Goal: Information Seeking & Learning: Learn about a topic

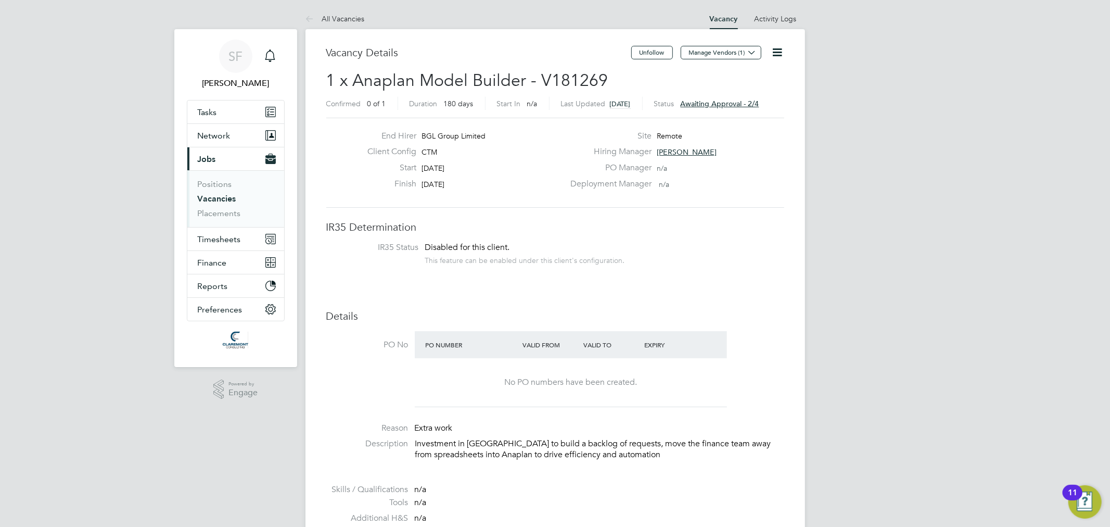
click at [220, 199] on link "Vacancies" at bounding box center [217, 199] width 39 height 10
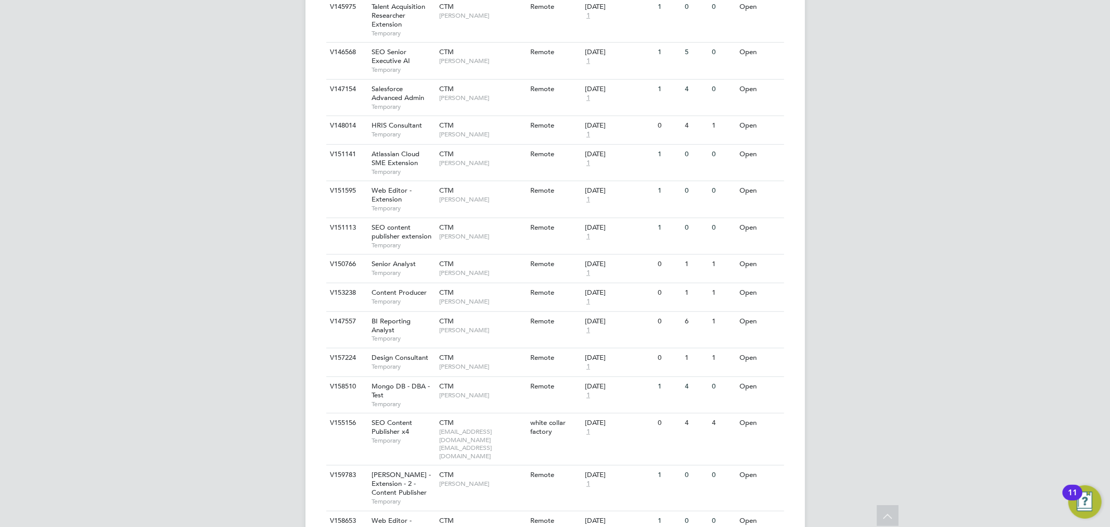
scroll to position [578, 0]
click at [171, 373] on div "SF Sam Fullman Notifications Applications: Tasks Network Team Members Businesse…" at bounding box center [555, 161] width 1110 height 1478
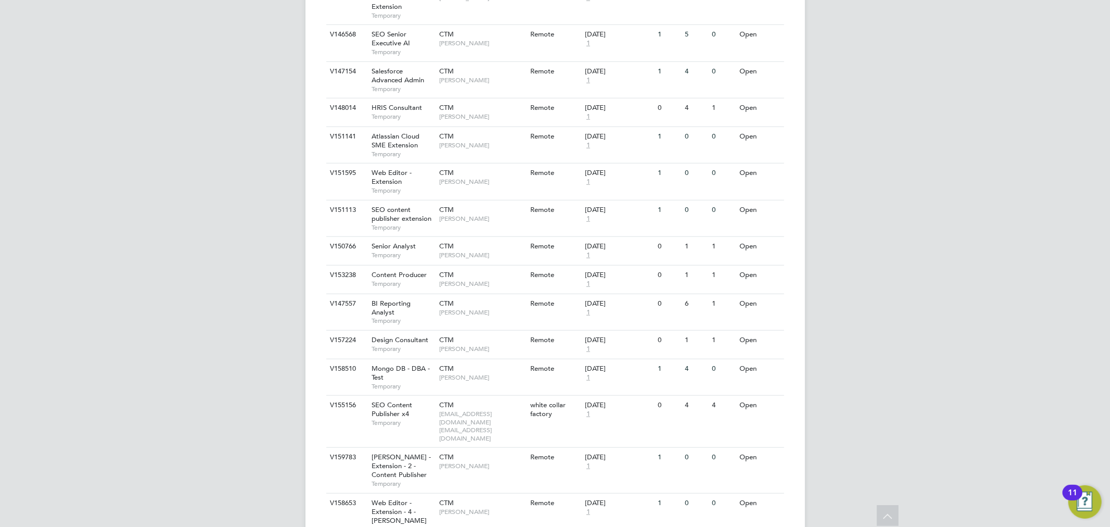
scroll to position [943, 0]
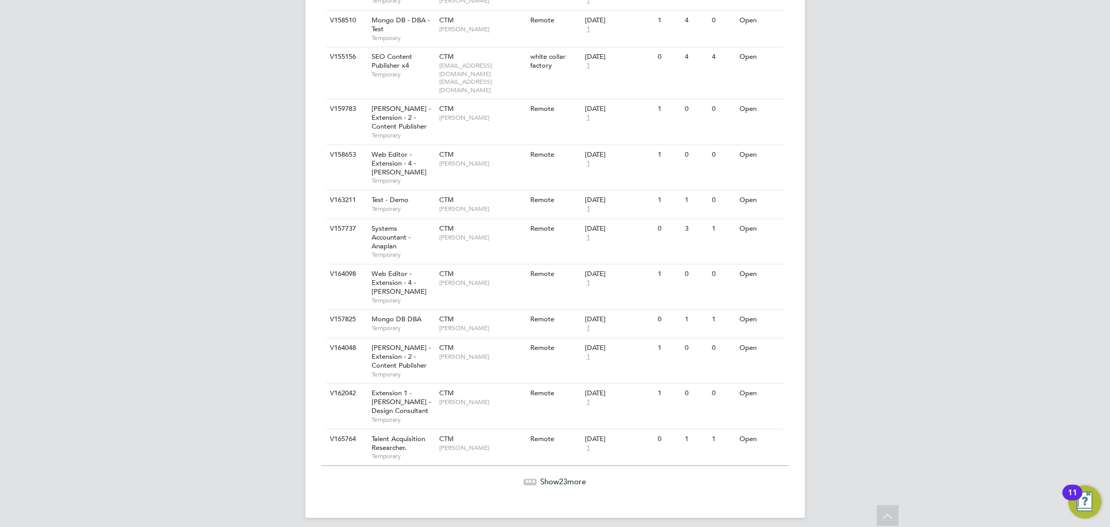
click at [560, 476] on span "23" at bounding box center [563, 481] width 8 height 10
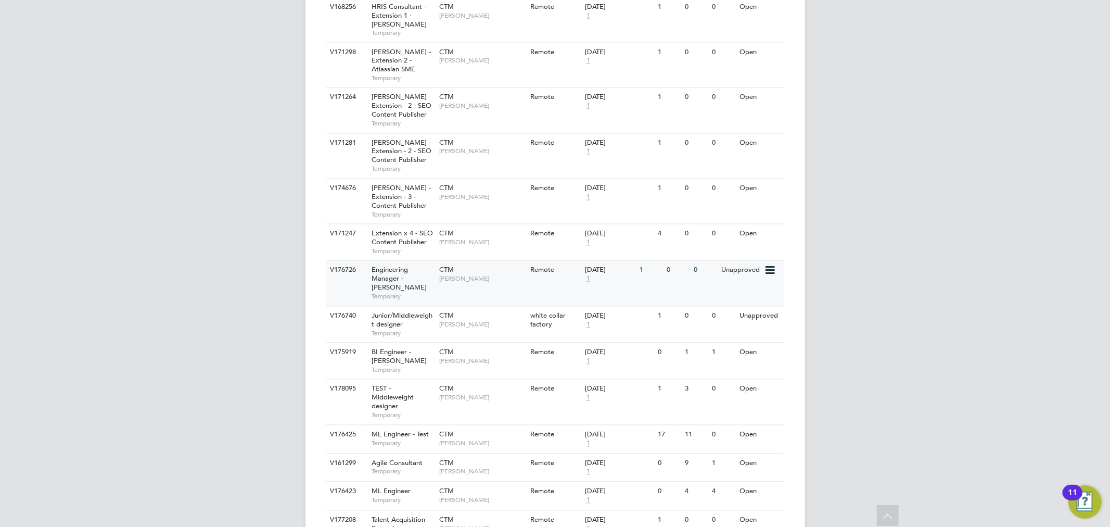
scroll to position [1829, 0]
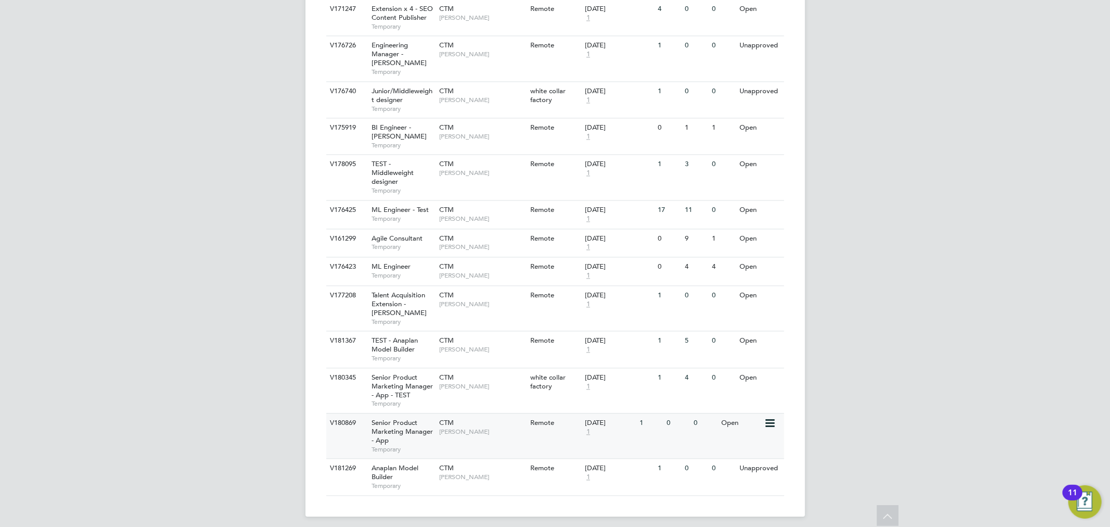
click at [437, 425] on div "CTM Julia Klein" at bounding box center [482, 426] width 91 height 27
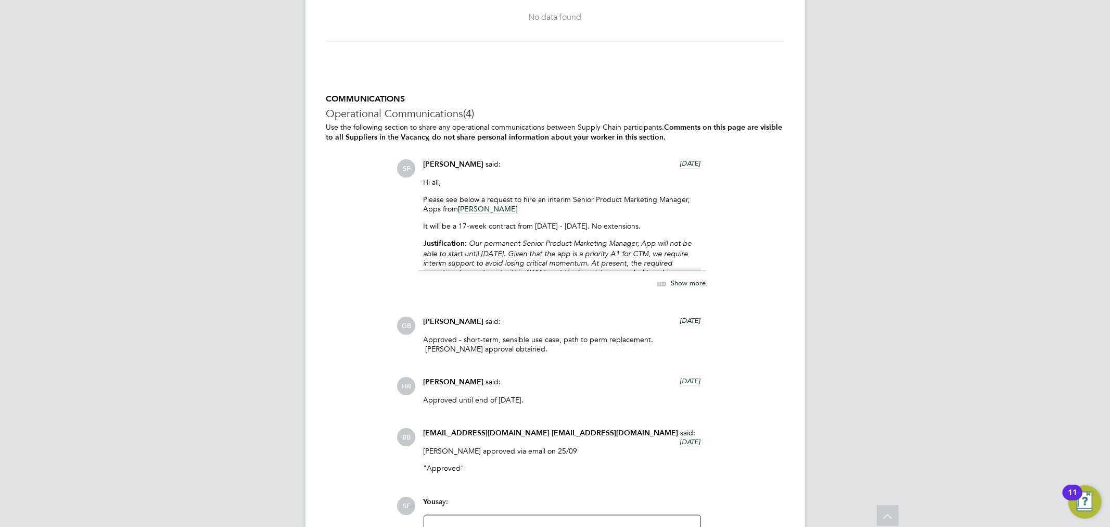
scroll to position [1041, 0]
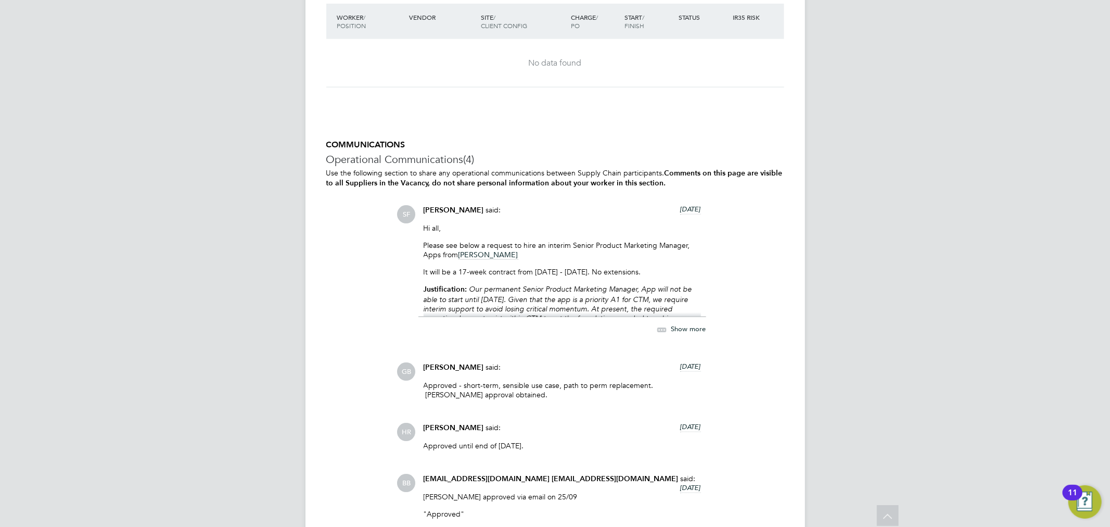
click at [677, 327] on span "Show more" at bounding box center [688, 328] width 35 height 9
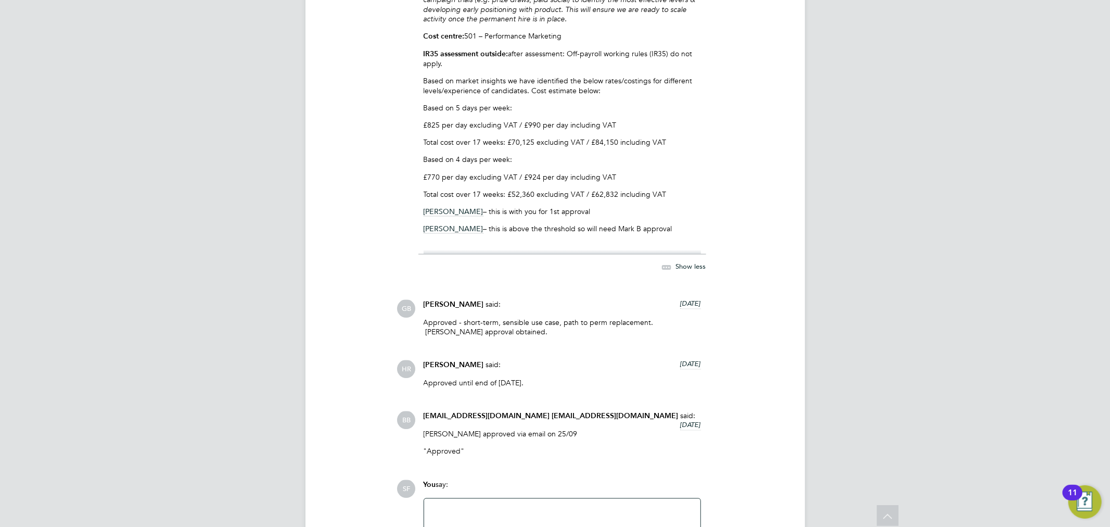
scroll to position [1254, 0]
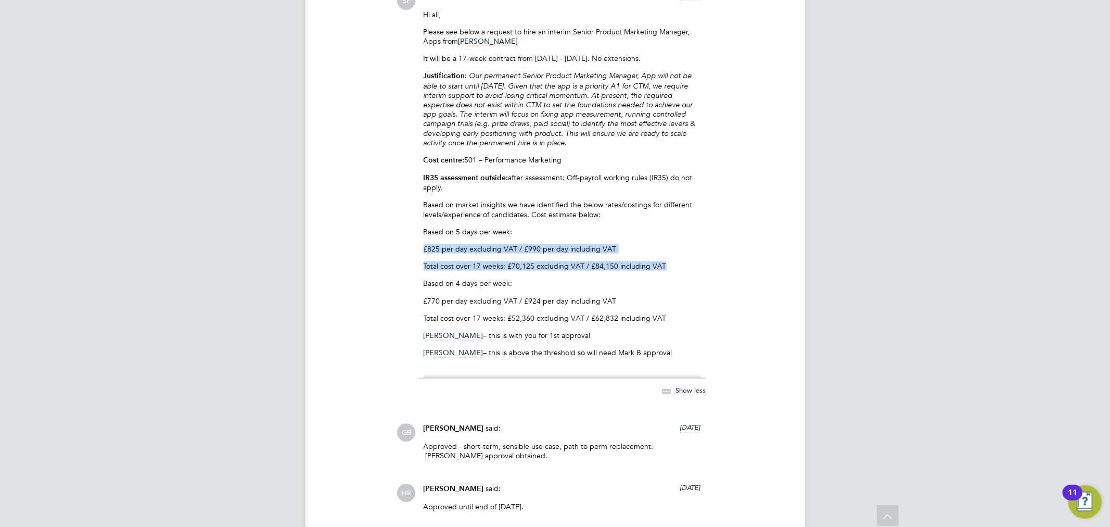
drag, startPoint x: 423, startPoint y: 254, endPoint x: 668, endPoint y: 267, distance: 244.9
click at [668, 267] on div "Hi all, Please see below a request to hire an interim Senior Product Marketing …" at bounding box center [562, 194] width 277 height 368
